Goal: Book appointment/travel/reservation

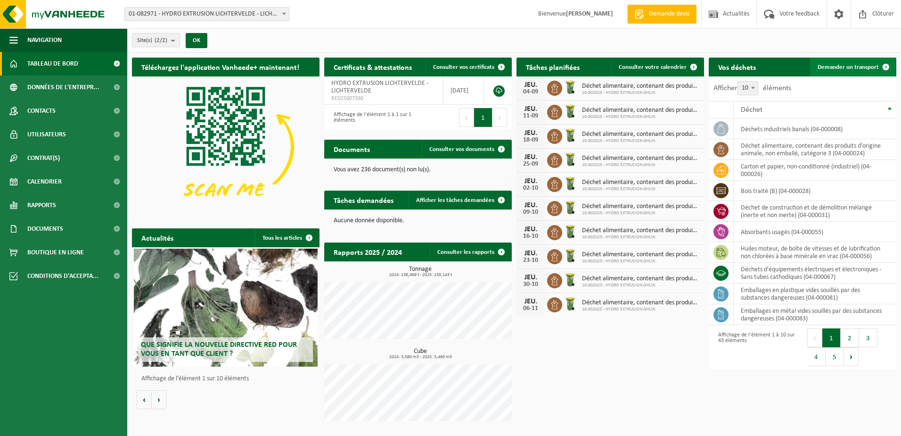
click at [873, 66] on span "Demander un transport" at bounding box center [848, 67] width 61 height 6
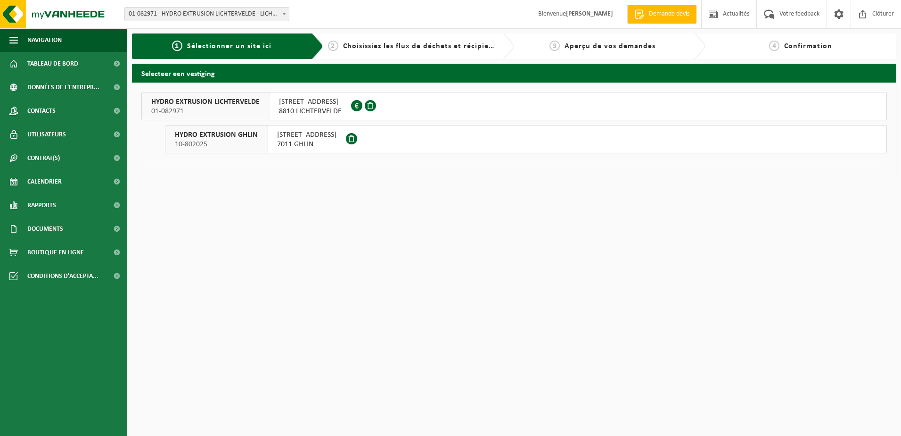
click at [311, 135] on span "RUE DES AYETTES 12" at bounding box center [306, 134] width 59 height 9
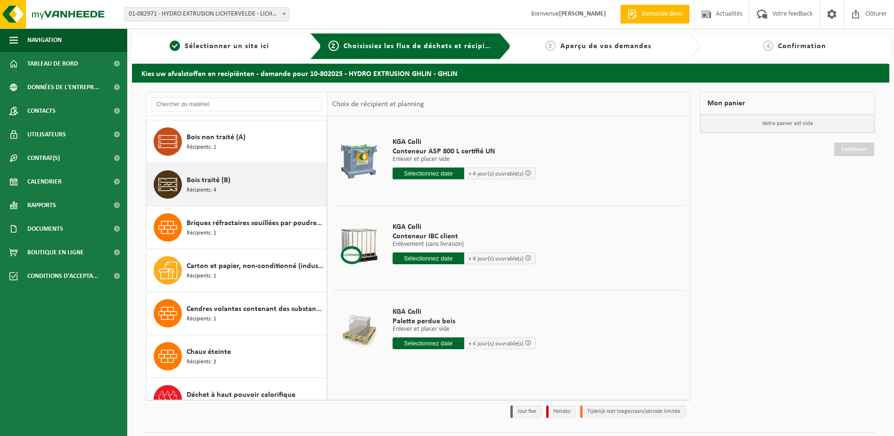
scroll to position [424, 0]
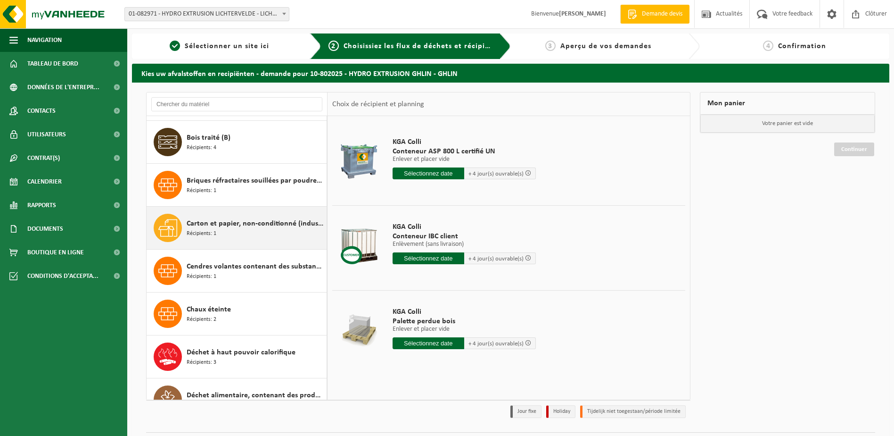
click at [233, 222] on span "Carton et papier, non-conditionné (industriel)" at bounding box center [256, 223] width 138 height 11
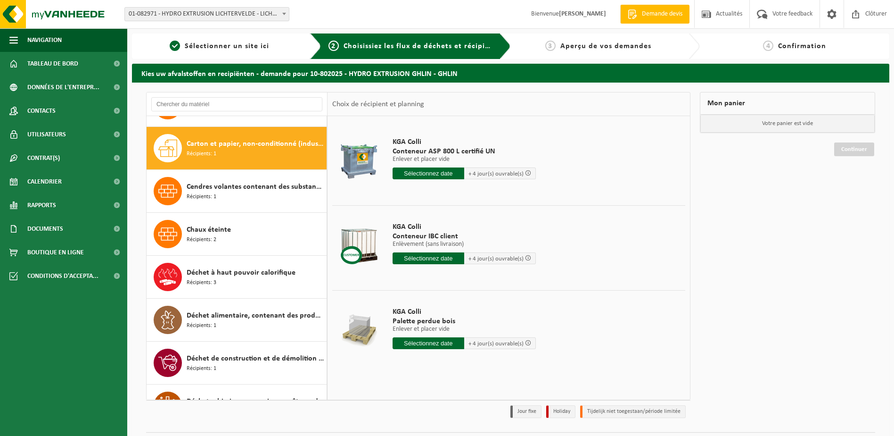
scroll to position [515, 0]
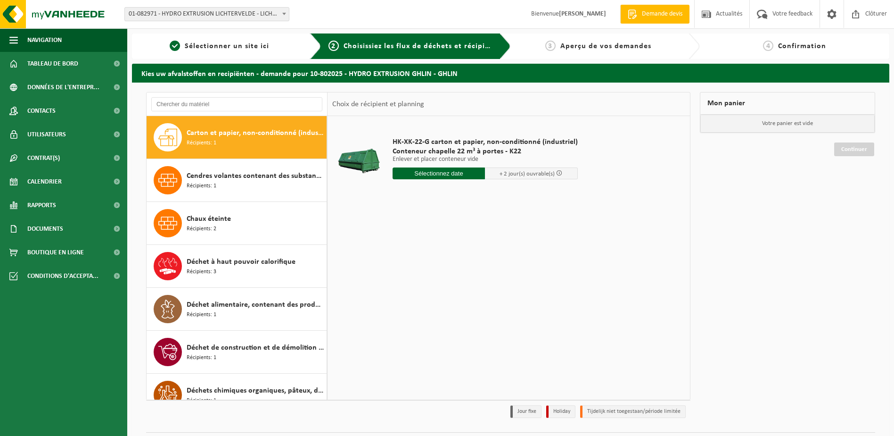
click at [458, 171] on input "text" at bounding box center [439, 173] width 93 height 12
click at [496, 198] on icon at bounding box center [499, 194] width 15 height 15
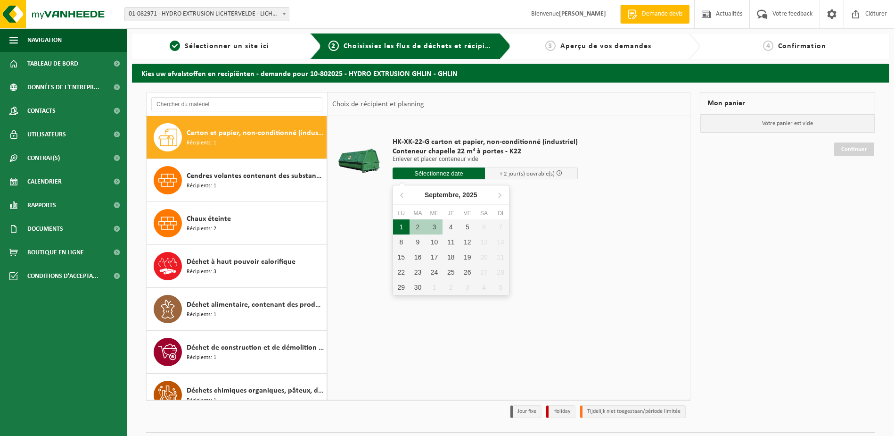
click at [399, 229] on div "1" at bounding box center [401, 226] width 16 height 15
type input "à partir de 2025-09-01"
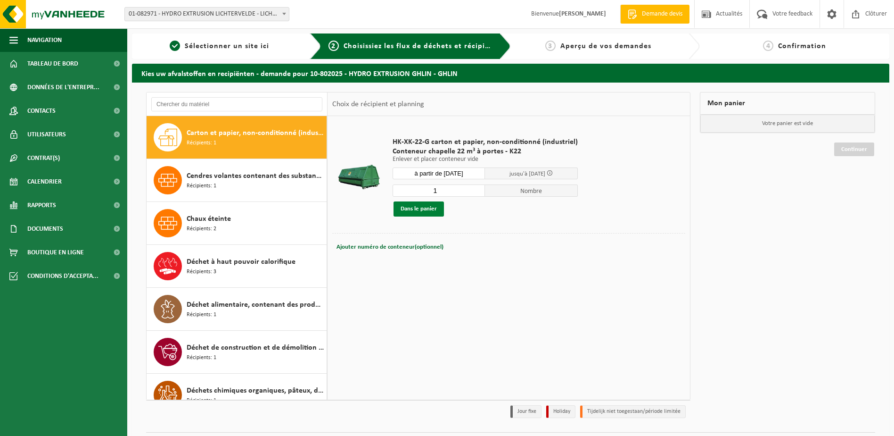
click at [426, 210] on button "Dans le panier" at bounding box center [419, 208] width 50 height 15
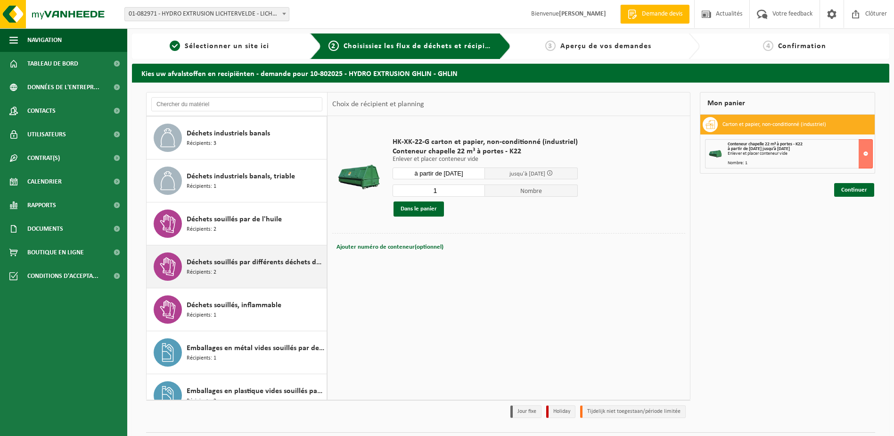
scroll to position [1033, 0]
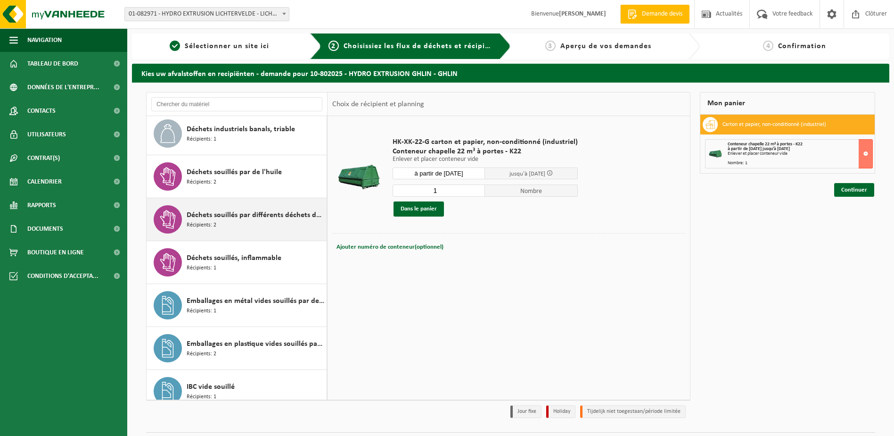
click at [244, 226] on div "Déchets souillés par différents déchets dangereux Récipients: 2" at bounding box center [256, 219] width 138 height 28
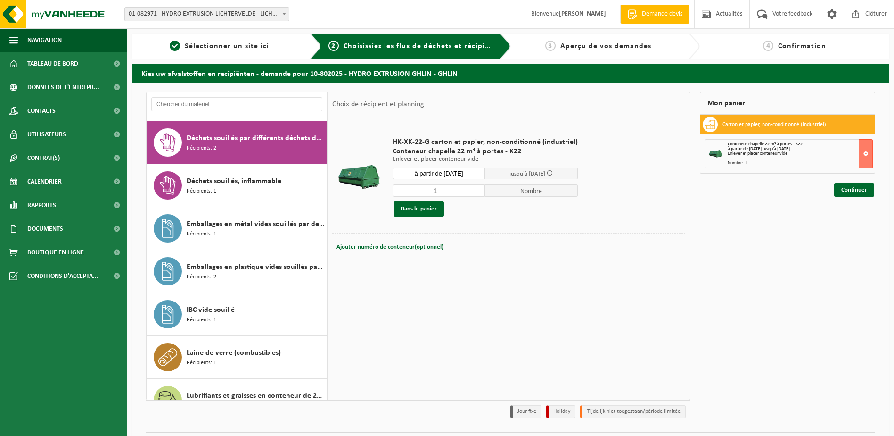
scroll to position [1115, 0]
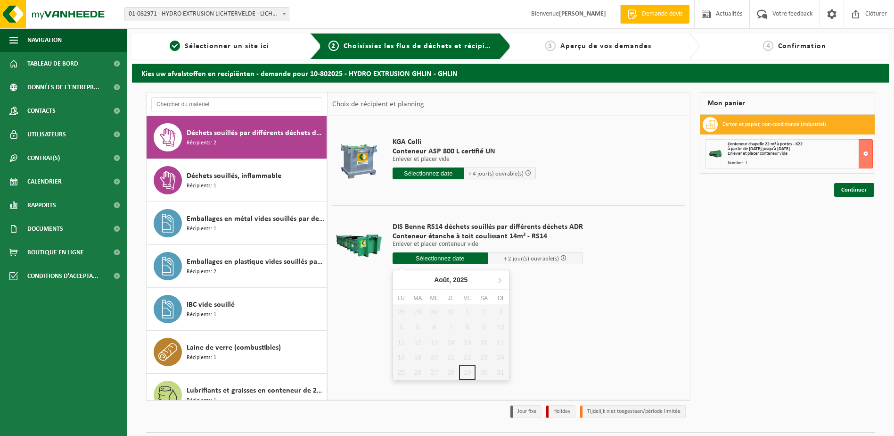
click at [460, 258] on input "text" at bounding box center [440, 258] width 95 height 12
click at [497, 280] on icon at bounding box center [499, 279] width 15 height 15
click at [401, 309] on div "1" at bounding box center [401, 311] width 16 height 15
type input "à partir de 2025-09-01"
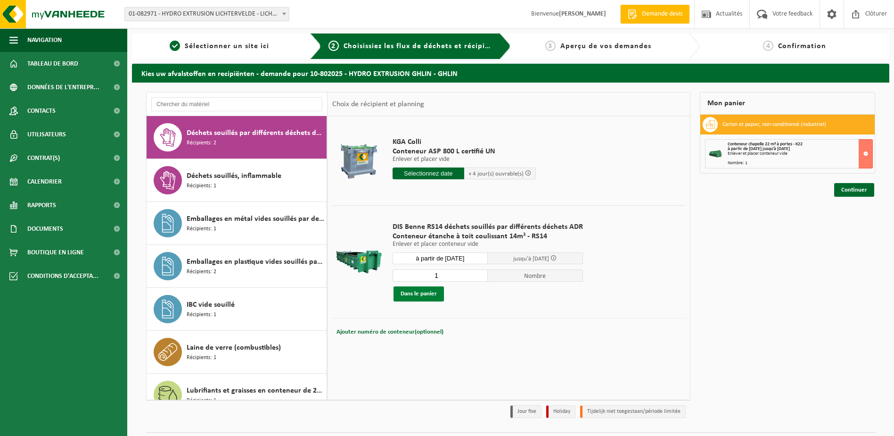
click at [415, 292] on button "Dans le panier" at bounding box center [419, 293] width 50 height 15
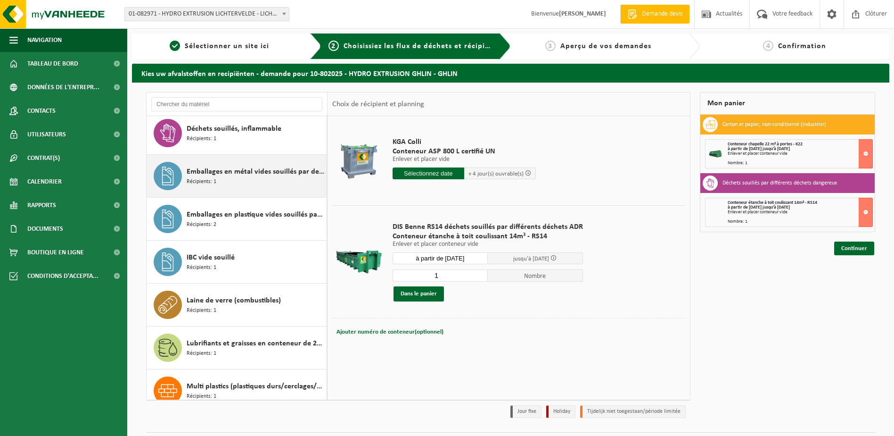
scroll to position [1209, 0]
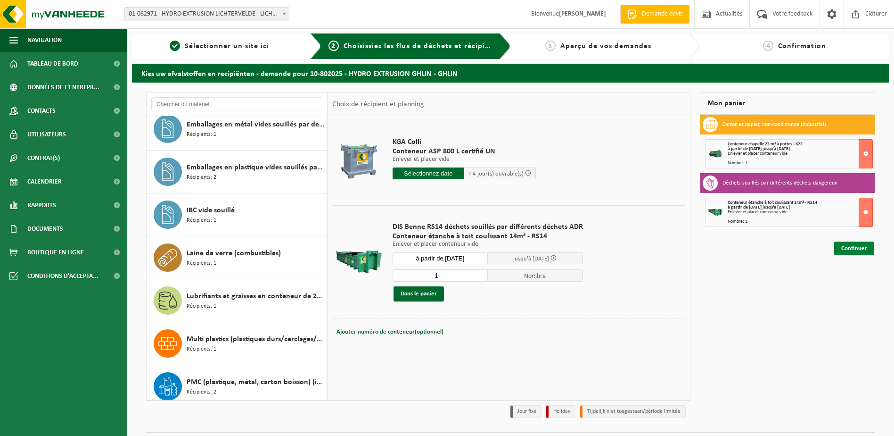
click at [856, 244] on link "Continuer" at bounding box center [854, 248] width 40 height 14
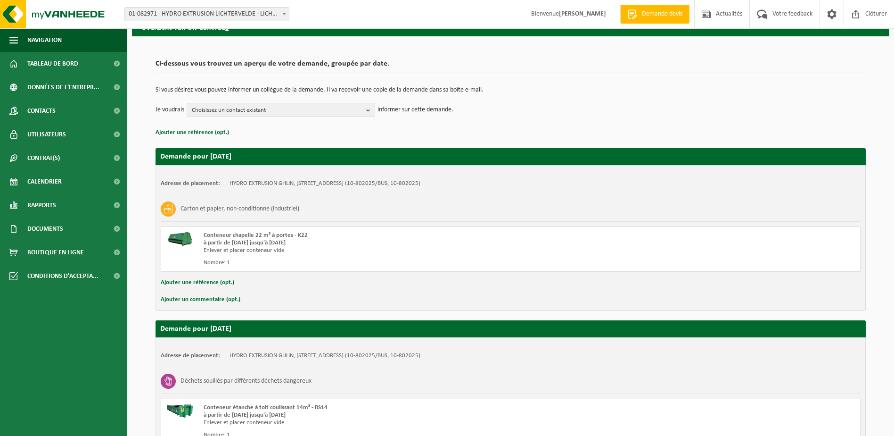
scroll to position [141, 0]
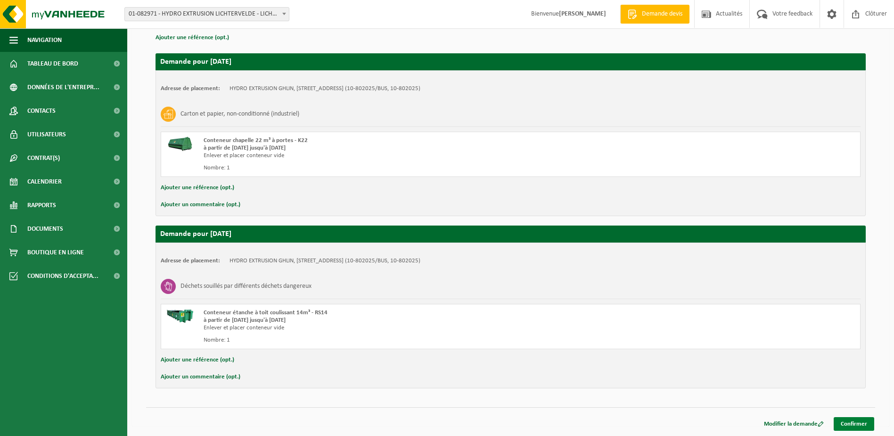
click at [846, 421] on link "Confirmer" at bounding box center [854, 424] width 41 height 14
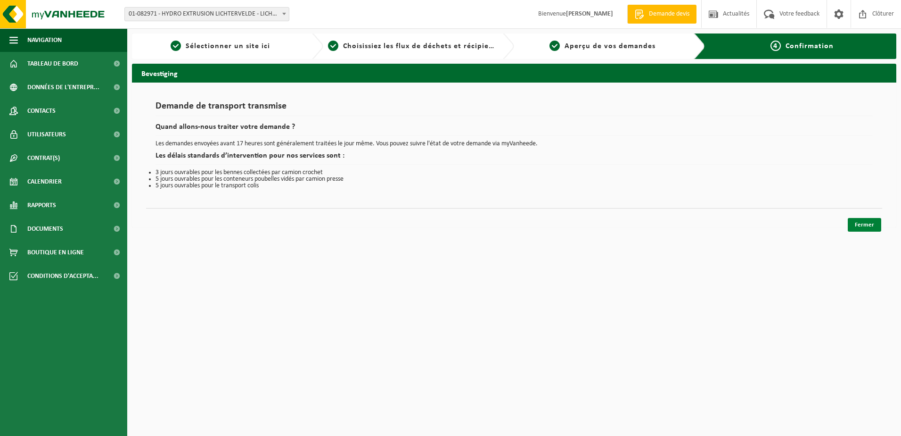
click at [870, 228] on link "Fermer" at bounding box center [864, 225] width 33 height 14
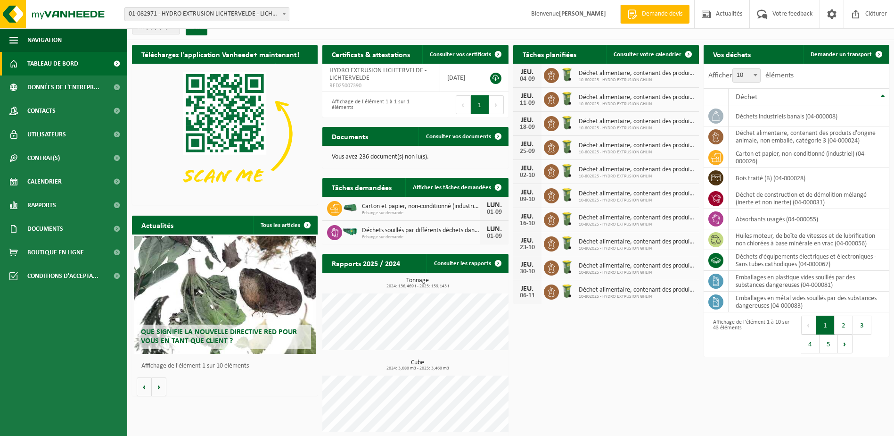
scroll to position [18, 0]
